Goal: Task Accomplishment & Management: Complete application form

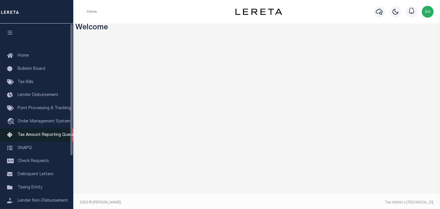
click at [55, 136] on span "Tax Amount Reporting Queue" at bounding box center [46, 135] width 57 height 4
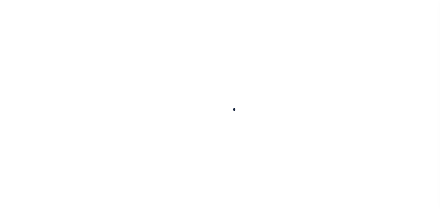
select select "100"
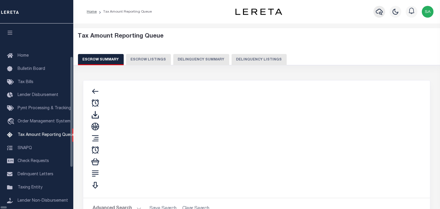
click at [378, 15] on icon "button" at bounding box center [379, 11] width 7 height 7
select select "100"
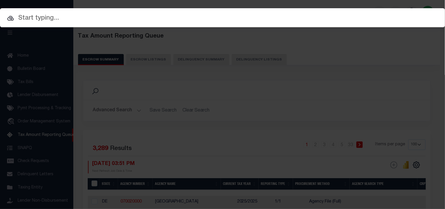
scroll to position [58, 0]
click at [327, 22] on input "text" at bounding box center [222, 18] width 445 height 10
paste input "11550"
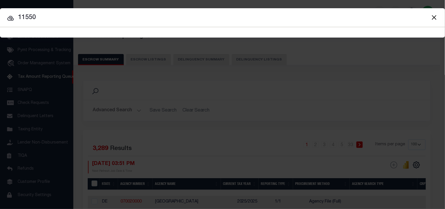
type input "11550"
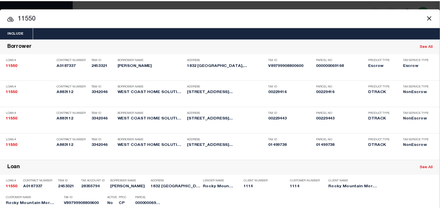
scroll to position [254, 0]
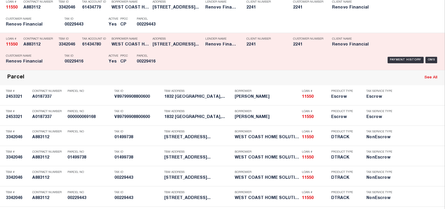
click at [184, 69] on div "Payment History OMS" at bounding box center [305, 60] width 267 height 17
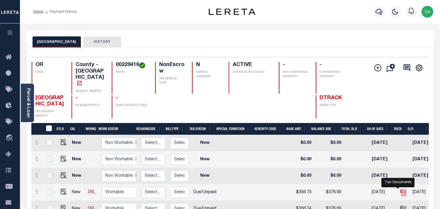
click at [400, 192] on icon "" at bounding box center [404, 193] width 8 height 8
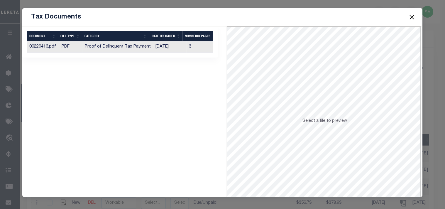
click at [148, 42] on td "Proof of Delinquent Tax Payment" at bounding box center [117, 46] width 71 height 11
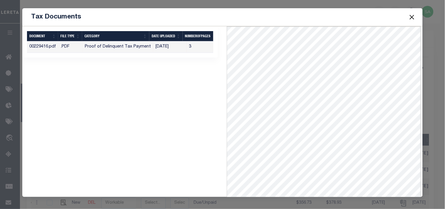
click at [413, 14] on button "Close" at bounding box center [412, 17] width 8 height 8
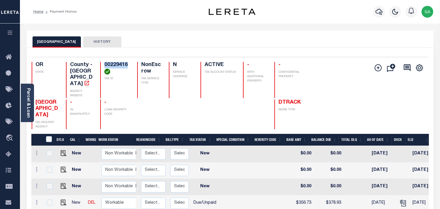
drag, startPoint x: 94, startPoint y: 70, endPoint x: 94, endPoint y: 67, distance: 2.9
click at [104, 67] on h4 "00229416" at bounding box center [117, 68] width 26 height 13
copy h4 "00229416"
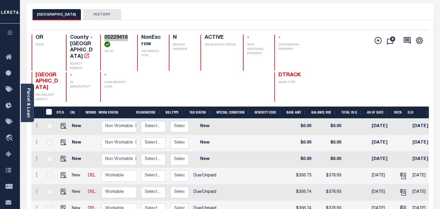
scroll to position [65, 0]
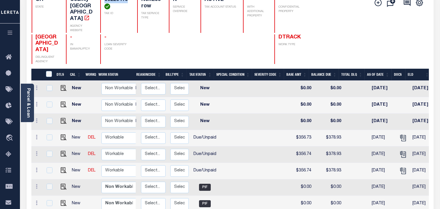
click at [299, 171] on td "$356.74" at bounding box center [301, 171] width 25 height 16
checkbox input "true"
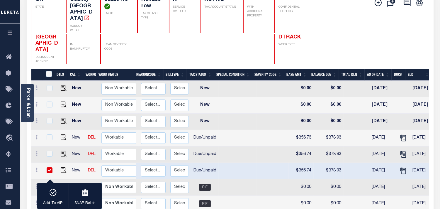
click at [299, 171] on td "$356.74" at bounding box center [301, 171] width 25 height 16
checkbox input "false"
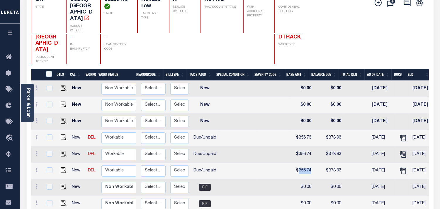
copy td "356.74"
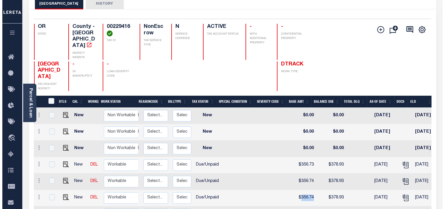
scroll to position [0, 0]
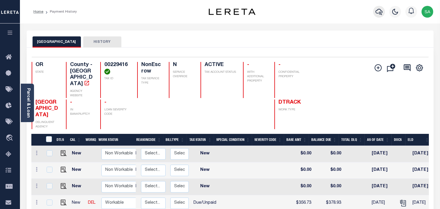
click at [377, 13] on icon "button" at bounding box center [379, 12] width 7 height 6
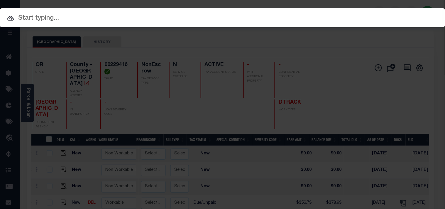
click at [345, 17] on input "text" at bounding box center [222, 18] width 445 height 10
paste input "19696"
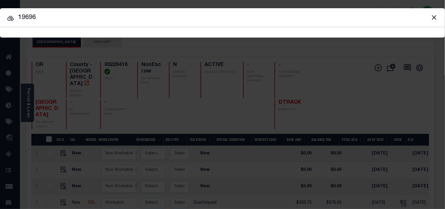
type input "19696"
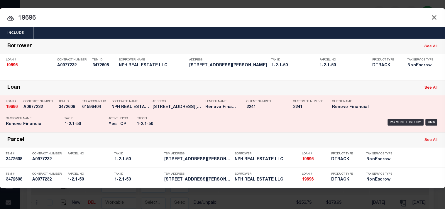
click at [155, 117] on p "Parcel" at bounding box center [150, 119] width 26 height 4
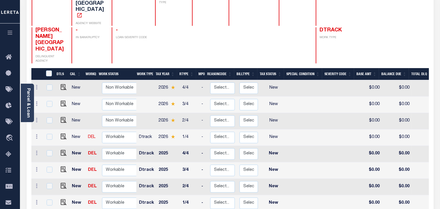
scroll to position [33, 0]
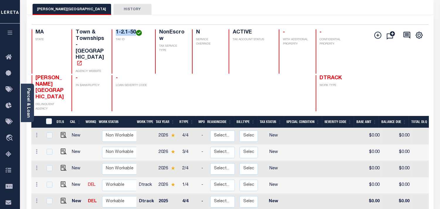
drag, startPoint x: 136, startPoint y: 31, endPoint x: 116, endPoint y: 31, distance: 20.5
click at [116, 31] on h4 "1-2.1-50" at bounding box center [132, 32] width 32 height 6
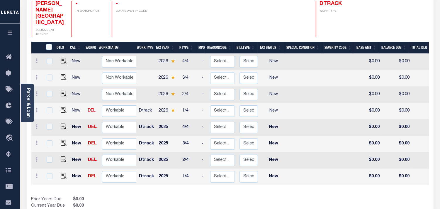
scroll to position [130, 0]
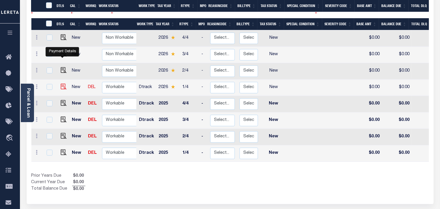
click at [63, 84] on img "" at bounding box center [64, 87] width 6 height 6
checkbox input "true"
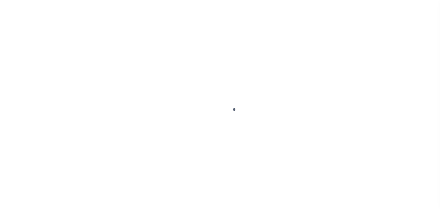
checkbox input "false"
type input "[DATE]"
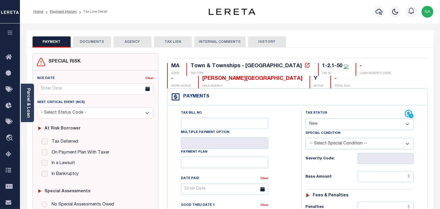
click at [323, 122] on select "- Select Status Code - Open Due/Unpaid Paid Incomplete No Tax Due Internal Refu…" at bounding box center [360, 124] width 108 height 11
select select "PYD"
click at [306, 119] on select "- Select Status Code - Open Due/Unpaid Paid Incomplete No Tax Due Internal Refu…" at bounding box center [360, 124] width 108 height 11
type input "[DATE]"
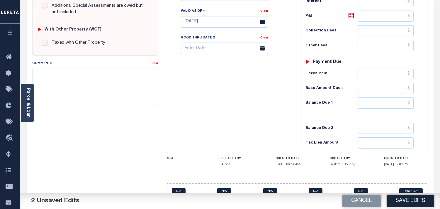
scroll to position [228, 0]
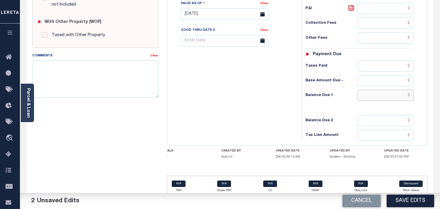
click at [389, 100] on input "text" at bounding box center [386, 95] width 56 height 11
type input "$0.00"
click at [254, 102] on div "Tax Bill No Multiple Payment Option Payment Plan Clear" at bounding box center [233, 11] width 129 height 259
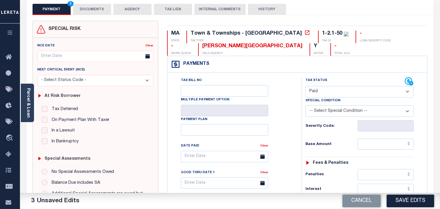
scroll to position [0, 0]
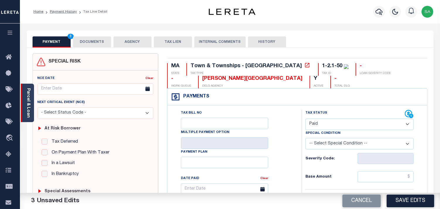
click at [32, 108] on div "Parcel & Loan" at bounding box center [27, 103] width 13 height 38
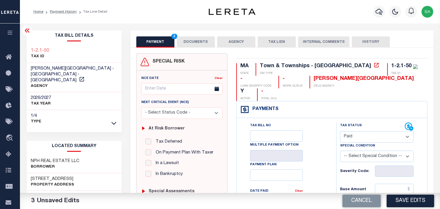
click at [205, 42] on button "DOCUMENTS" at bounding box center [196, 41] width 38 height 11
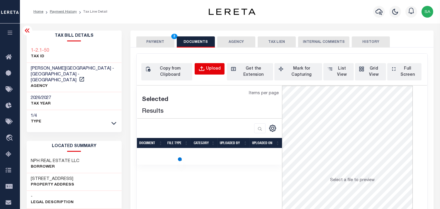
click at [208, 66] on div "Upload" at bounding box center [213, 69] width 15 height 6
select select "POP"
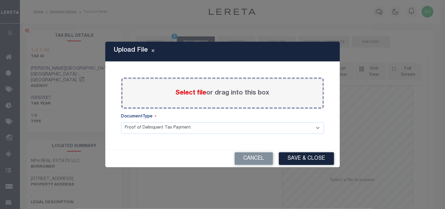
click at [186, 96] on span "Select file" at bounding box center [191, 93] width 31 height 6
click at [0, 0] on input "Select file or drag into this box" at bounding box center [0, 0] width 0 height 0
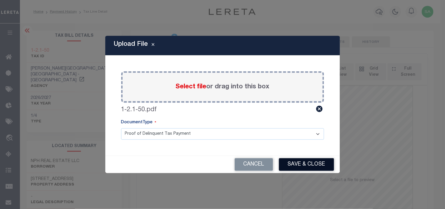
click at [311, 162] on button "Save & Close" at bounding box center [306, 164] width 55 height 13
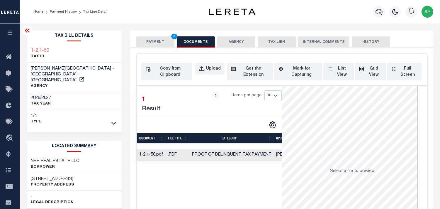
click at [162, 43] on button "PAYMENT 3" at bounding box center [155, 41] width 38 height 11
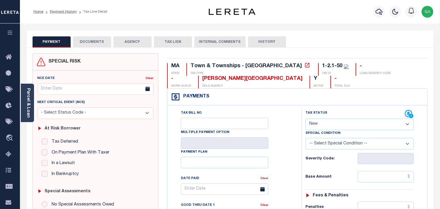
drag, startPoint x: 316, startPoint y: 124, endPoint x: 316, endPoint y: 128, distance: 4.2
click at [316, 128] on select "- Select Status Code - Open Due/Unpaid Paid Incomplete No Tax Due Internal Refu…" at bounding box center [360, 124] width 108 height 11
select select "PYD"
click at [306, 119] on select "- Select Status Code - Open Due/Unpaid Paid Incomplete No Tax Due Internal Refu…" at bounding box center [360, 124] width 108 height 11
type input "[DATE]"
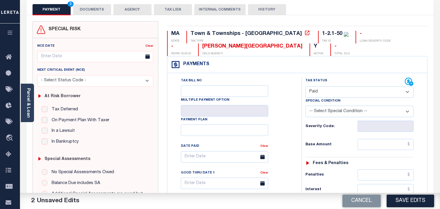
scroll to position [163, 0]
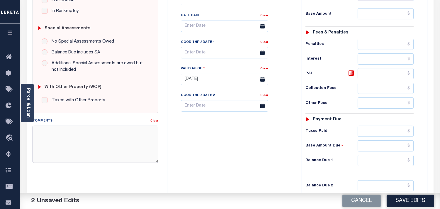
click at [100, 146] on textarea "Comments" at bounding box center [96, 144] width 126 height 37
paste textarea "Refer 2026 1/4 for Supportive Document"
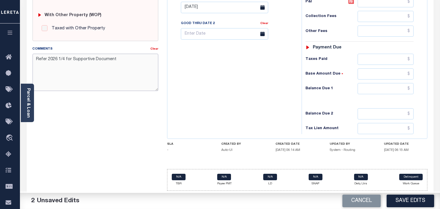
type textarea "Refer 2026 1/4 for Supportive Document"
click at [383, 86] on input "text" at bounding box center [386, 88] width 56 height 11
type input "$0.00"
click at [255, 109] on div "Tax Bill No Multiple Payment Option Payment Plan Clear" at bounding box center [233, 4] width 129 height 259
click at [415, 202] on button "Save Edits" at bounding box center [411, 201] width 48 height 13
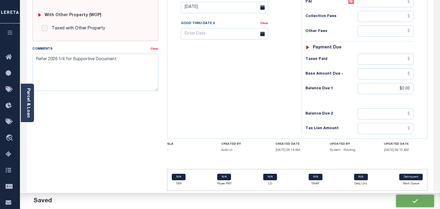
checkbox input "false"
type input "$0"
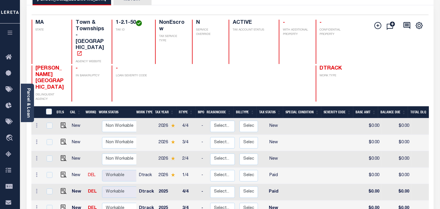
scroll to position [98, 0]
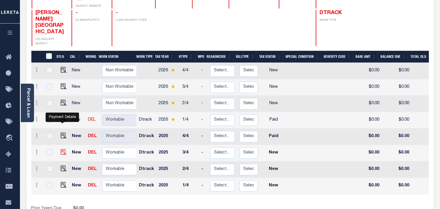
click at [61, 149] on img "" at bounding box center [64, 152] width 6 height 6
checkbox input "true"
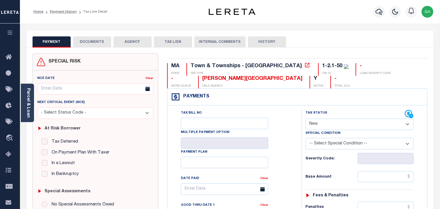
click at [328, 126] on select "- Select Status Code - Open Due/Unpaid Paid Incomplete No Tax Due Internal Refu…" at bounding box center [360, 124] width 108 height 11
select select "PYD"
click at [306, 119] on select "- Select Status Code - Open Due/Unpaid Paid Incomplete No Tax Due Internal Refu…" at bounding box center [360, 124] width 108 height 11
type input "[DATE]"
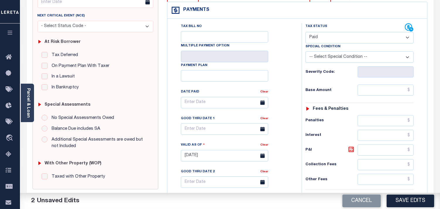
scroll to position [130, 0]
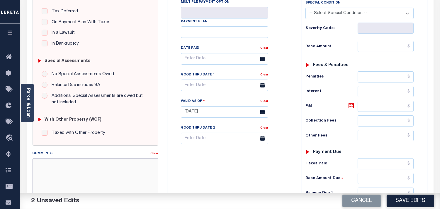
click at [127, 165] on textarea "Comments" at bounding box center [96, 176] width 126 height 37
paste textarea "Refer 2026 1/4 for Supportive Document"
type textarea "Refer 2026 1/4 for Supportive Document"
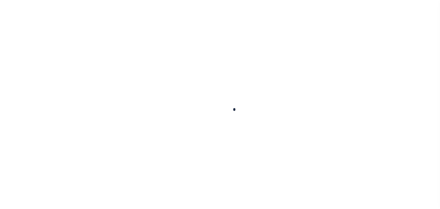
checkbox input "false"
type input "[DATE]"
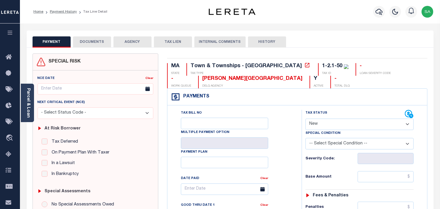
drag, startPoint x: 324, startPoint y: 123, endPoint x: 323, endPoint y: 130, distance: 6.5
click at [323, 125] on select "- Select Status Code - Open Due/Unpaid Paid Incomplete No Tax Due Internal Refu…" at bounding box center [360, 124] width 108 height 11
select select "PYD"
click at [306, 119] on select "- Select Status Code - Open Due/Unpaid Paid Incomplete No Tax Due Internal Refu…" at bounding box center [360, 124] width 108 height 11
type input "[DATE]"
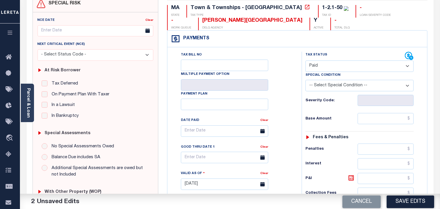
scroll to position [130, 0]
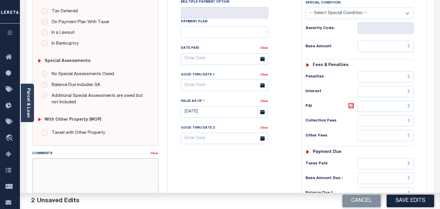
click at [98, 175] on textarea "Comments" at bounding box center [96, 176] width 126 height 37
paste textarea "Refer 2026 1/4 for Supportive Document"
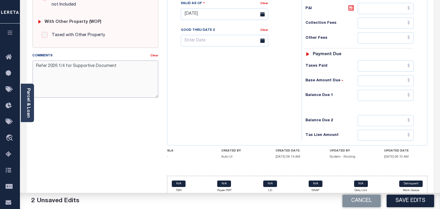
scroll to position [236, 0]
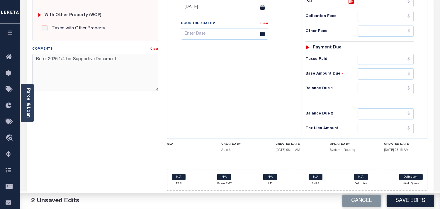
type textarea "Refer 2026 1/4 for Supportive Document"
click at [376, 86] on input "text" at bounding box center [386, 88] width 56 height 11
type input "$0.00"
click at [274, 95] on div "Tax Bill No Multiple Payment Option Payment Plan Clear" at bounding box center [233, 4] width 129 height 259
click at [397, 196] on button "Save Edits" at bounding box center [411, 201] width 48 height 13
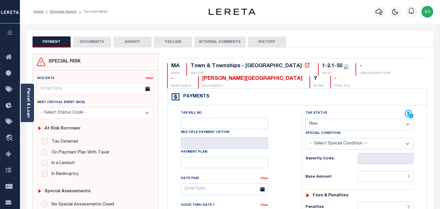
drag, startPoint x: 326, startPoint y: 122, endPoint x: 326, endPoint y: 129, distance: 7.0
click at [326, 122] on select "- Select Status Code - Open Due/Unpaid Paid Incomplete No Tax Due Internal Refu…" at bounding box center [360, 124] width 108 height 11
select select "PYD"
click at [306, 119] on select "- Select Status Code - Open Due/Unpaid Paid Incomplete No Tax Due Internal Refu…" at bounding box center [360, 124] width 108 height 11
type input "[DATE]"
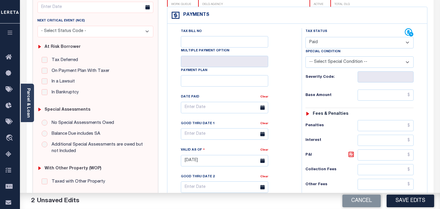
scroll to position [130, 0]
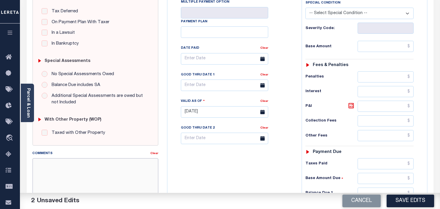
click at [84, 169] on textarea "Comments" at bounding box center [96, 176] width 126 height 37
